Goal: Task Accomplishment & Management: Use online tool/utility

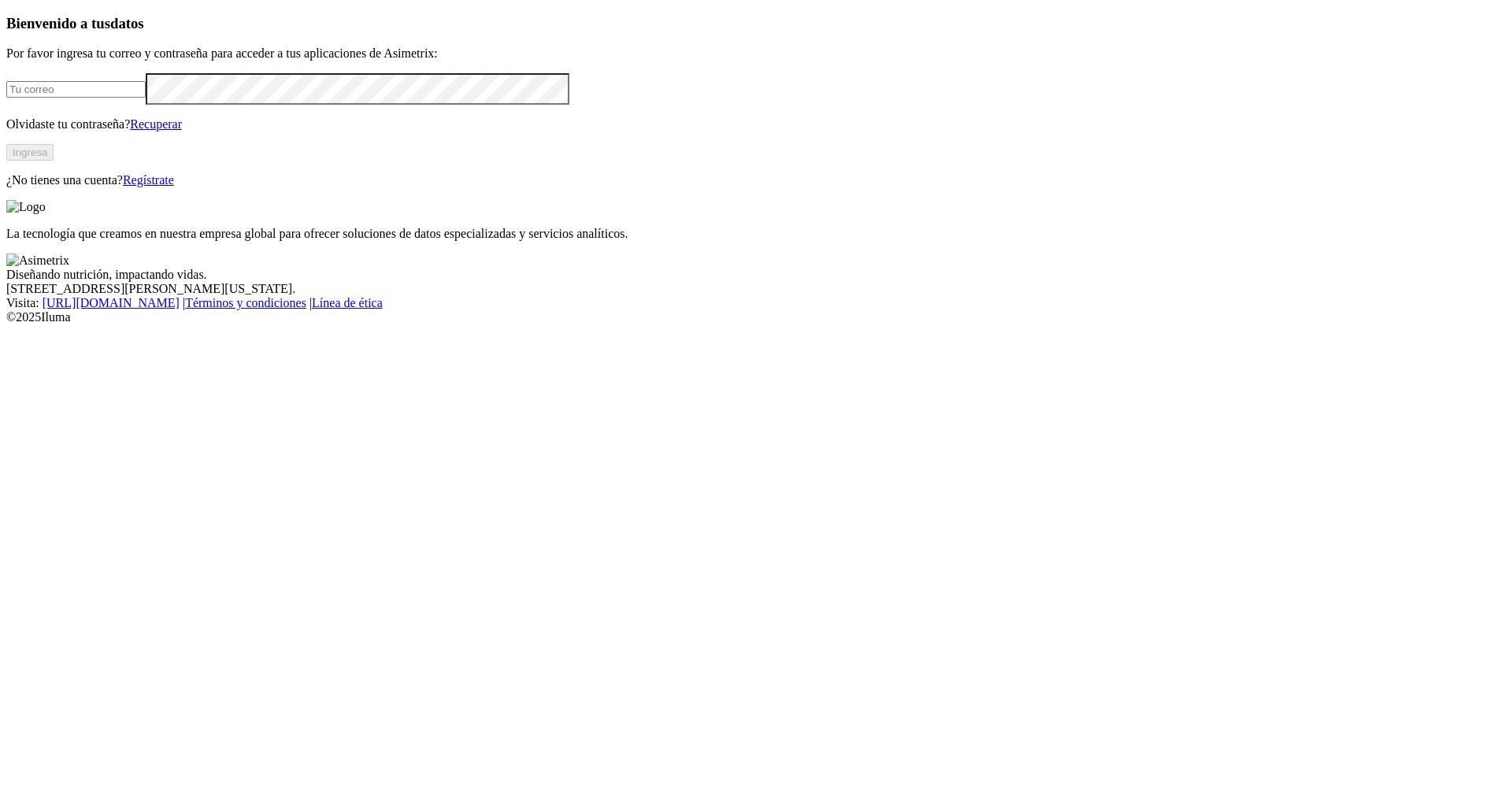
drag, startPoint x: 0, startPoint y: 0, endPoint x: 230, endPoint y: 237, distance: 330.3
click at [146, 98] on input "email" at bounding box center [76, 90] width 140 height 16
type input "[EMAIL_ADDRESS][DOMAIN_NAME]"
click input "submit" at bounding box center [0, 0] width 0 height 0
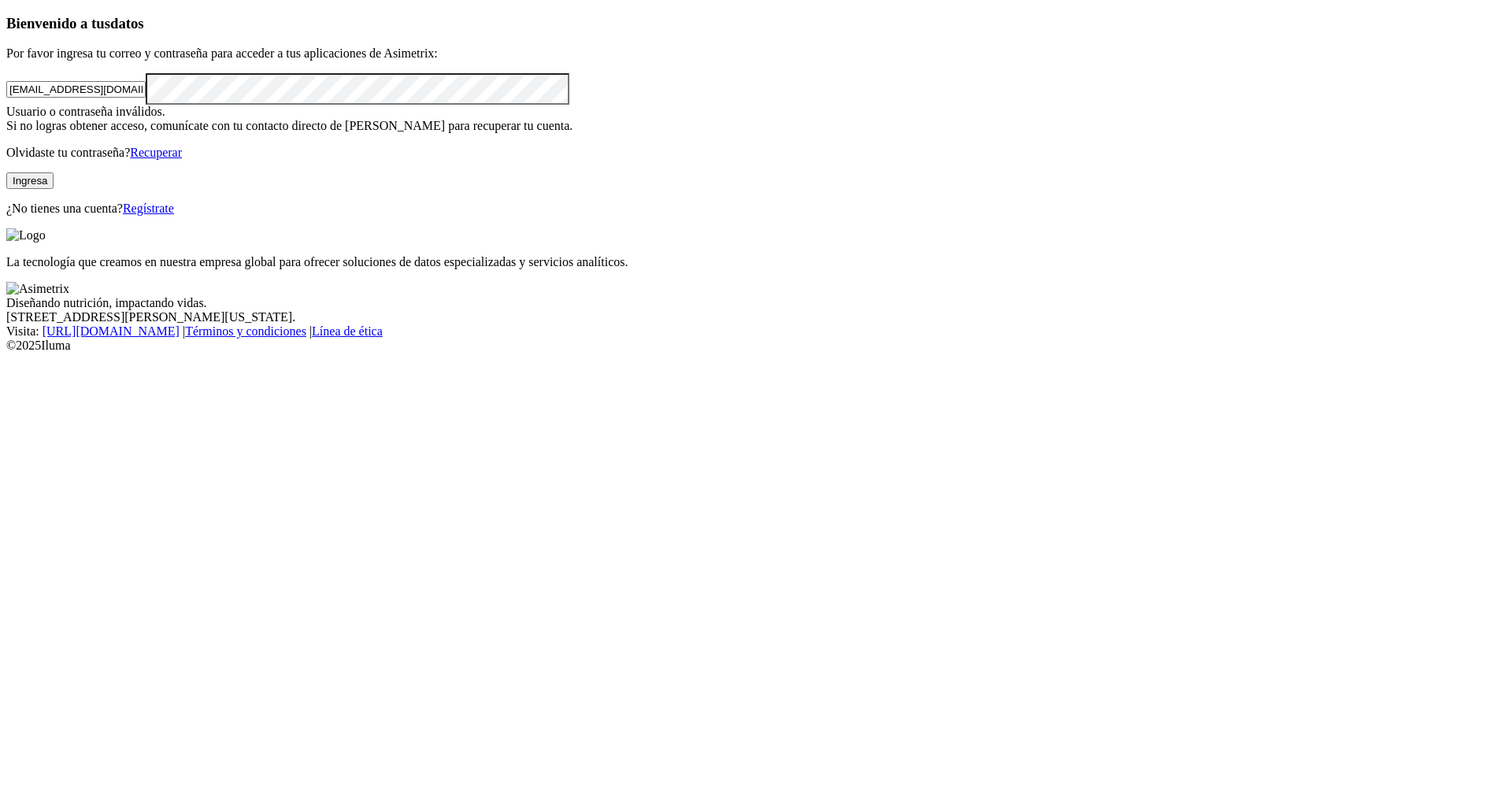
click input "submit" at bounding box center [0, 0] width 0 height 0
